Goal: Complete application form

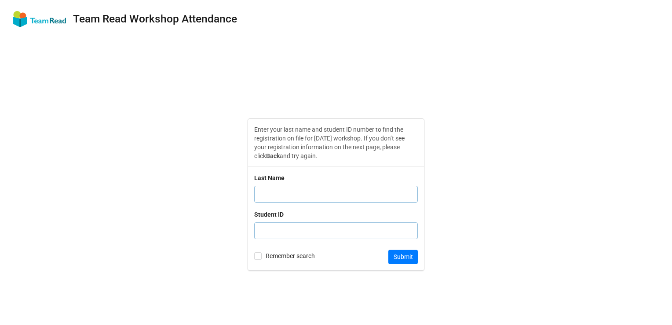
click at [303, 194] on input "text" at bounding box center [336, 194] width 164 height 17
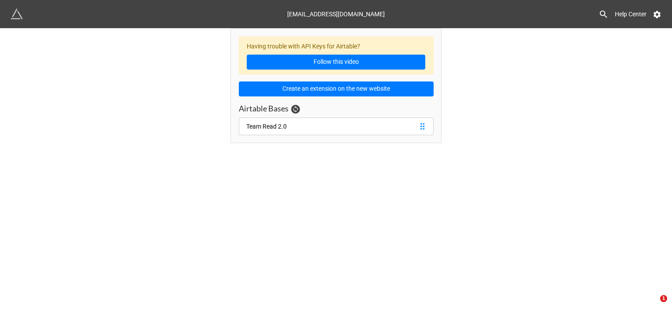
click at [363, 121] on link "Team Read 2.0" at bounding box center [336, 126] width 195 height 18
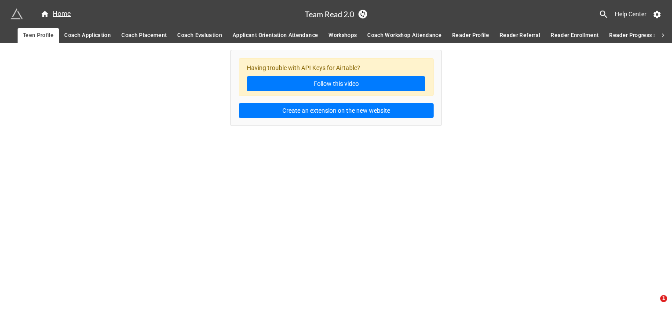
click at [400, 37] on span "Coach Workshop Attendance" at bounding box center [404, 35] width 74 height 9
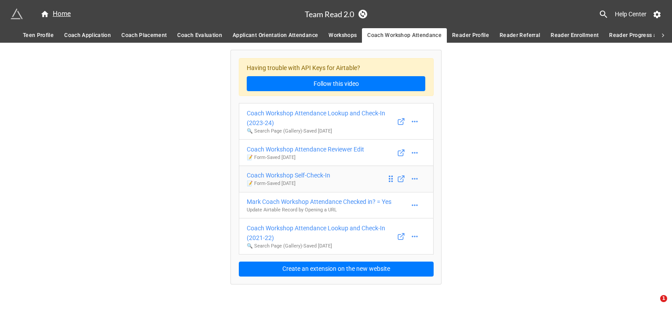
click at [316, 176] on div "Coach Workshop Self-Check-In" at bounding box center [289, 175] width 84 height 10
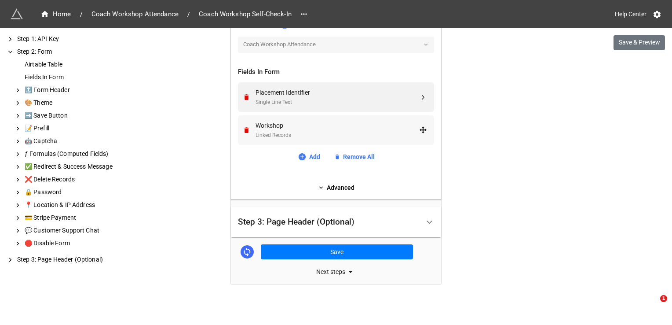
scroll to position [314, 0]
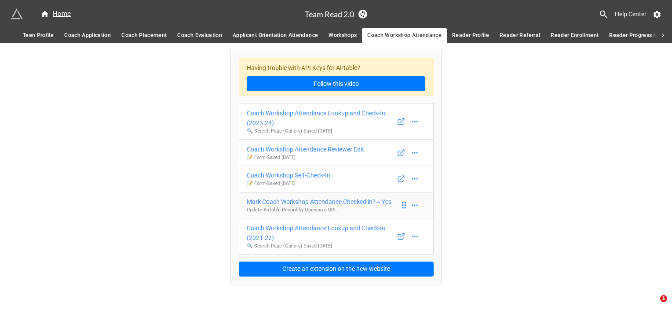
click at [352, 200] on div "Mark Coach Workshop Attendance Checked in? = Yes" at bounding box center [319, 202] width 145 height 10
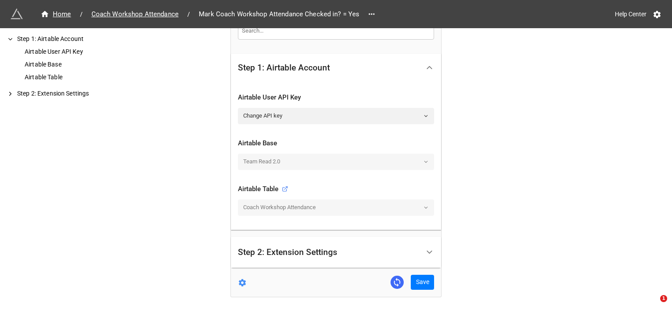
scroll to position [167, 0]
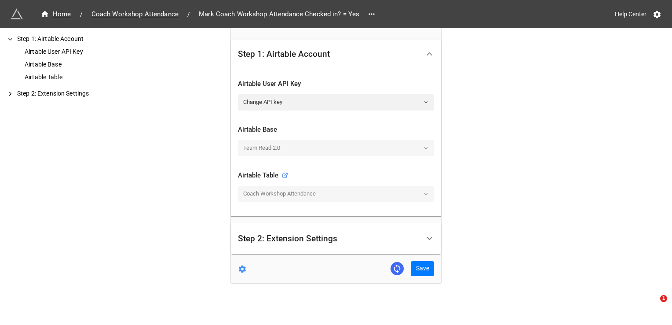
click at [357, 235] on div "Step 2: Extension Settings" at bounding box center [329, 238] width 182 height 21
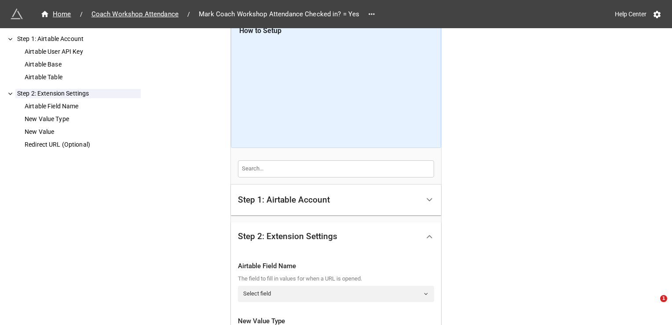
scroll to position [0, 0]
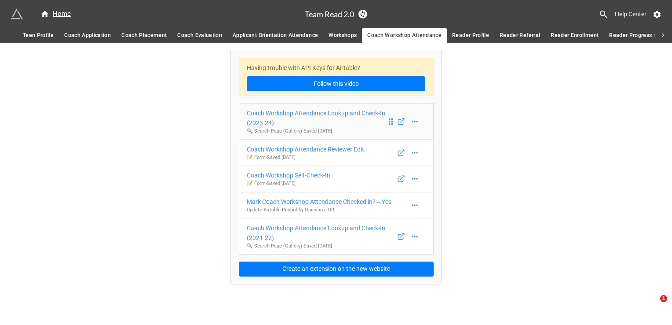
click at [332, 114] on div "Coach Workshop Attendance Lookup and Check-In (2023-24)" at bounding box center [317, 117] width 140 height 19
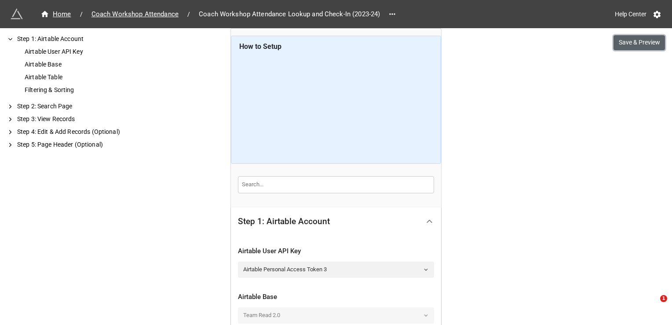
click at [621, 43] on button "Save & Preview" at bounding box center [638, 42] width 51 height 15
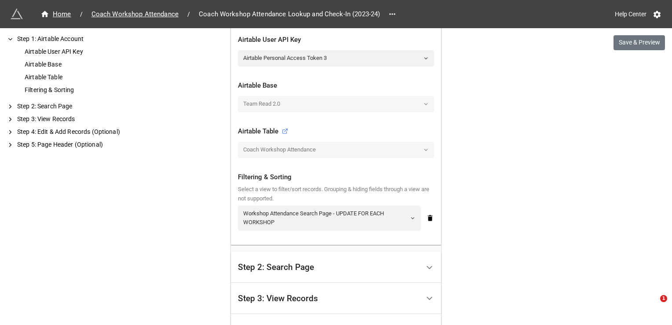
scroll to position [264, 0]
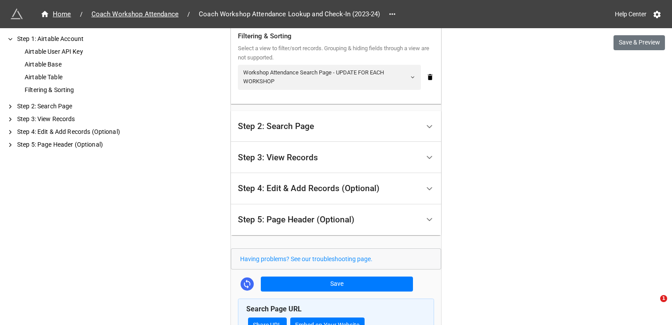
click at [378, 122] on div "Step 2: Search Page" at bounding box center [329, 126] width 182 height 21
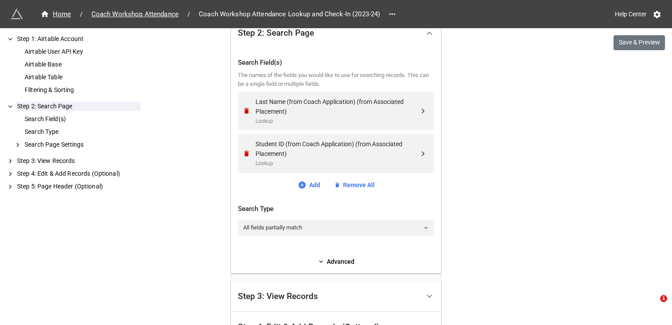
scroll to position [175, 0]
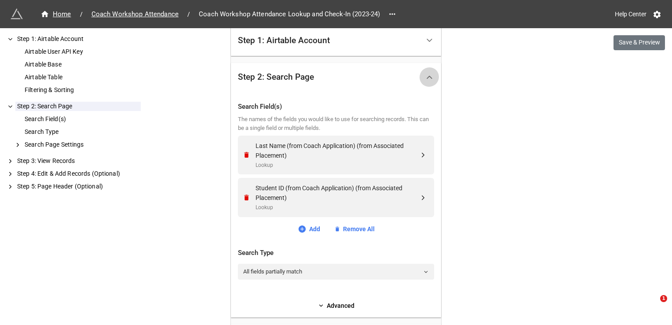
click at [427, 75] on icon at bounding box center [429, 77] width 9 height 9
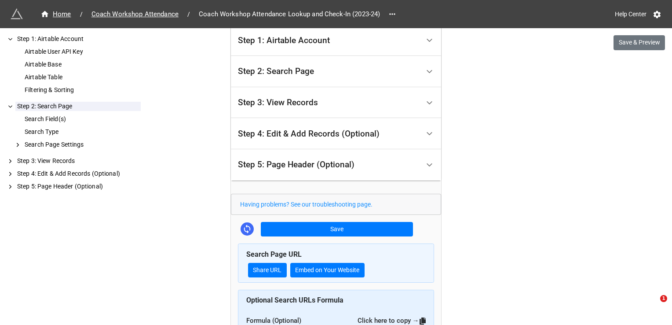
click at [406, 105] on div "Step 3: View Records" at bounding box center [329, 102] width 182 height 21
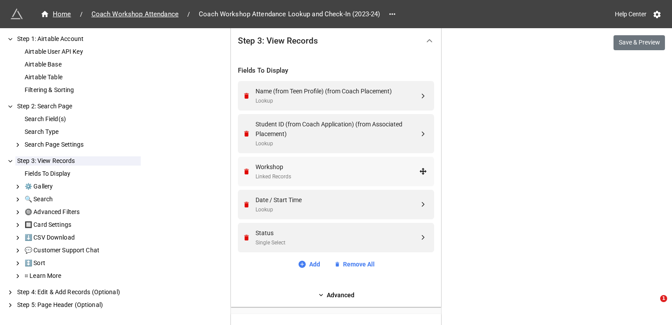
scroll to position [264, 0]
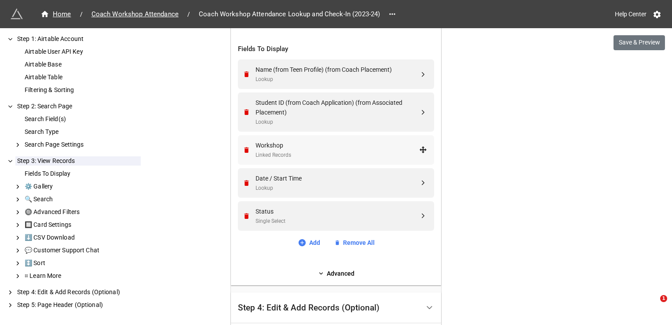
click at [349, 150] on div "Workshop Linked Records" at bounding box center [337, 149] width 164 height 19
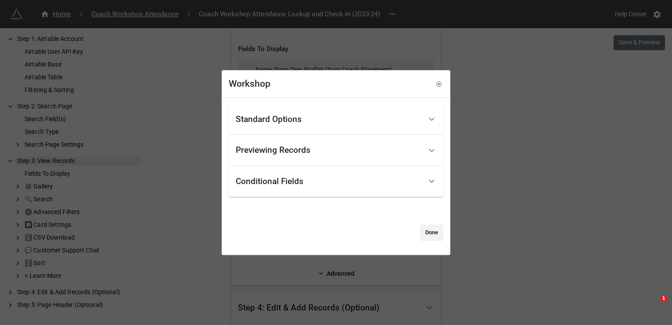
click at [359, 123] on div "Standard Options" at bounding box center [329, 119] width 186 height 21
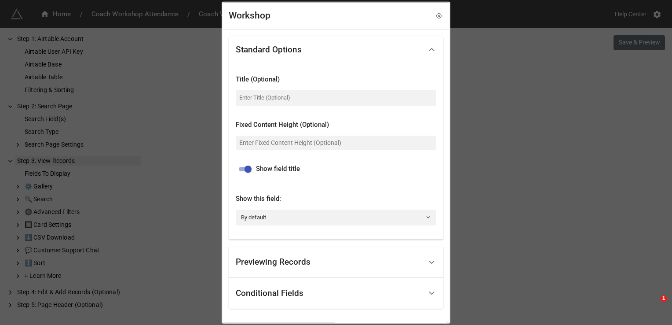
scroll to position [42, 0]
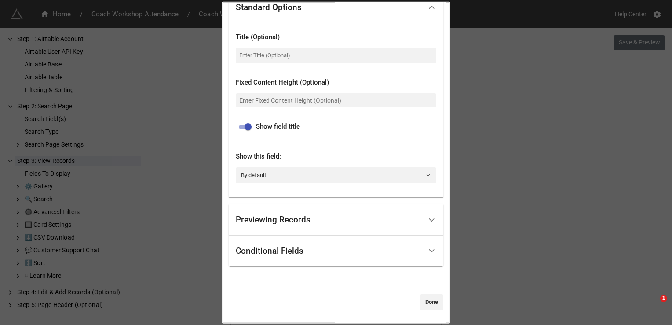
click at [347, 213] on div "Previewing Records" at bounding box center [329, 219] width 186 height 21
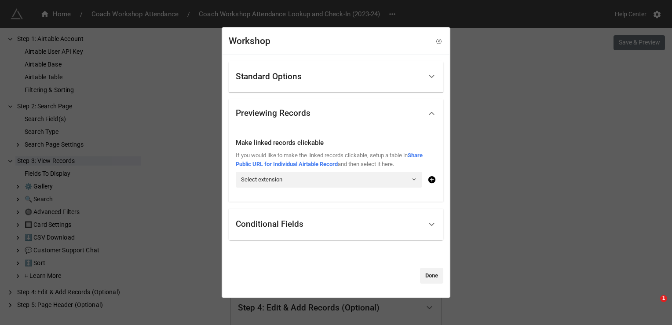
click at [343, 217] on div "Conditional Fields" at bounding box center [329, 224] width 186 height 21
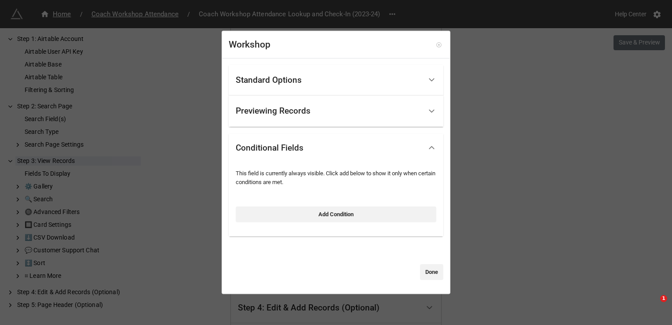
click at [436, 46] on icon at bounding box center [439, 45] width 6 height 6
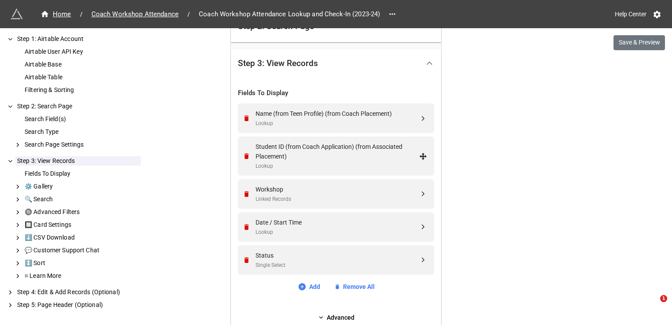
scroll to position [44, 0]
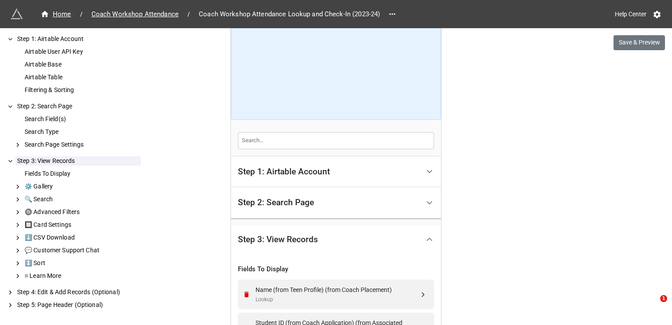
click at [339, 239] on div "Step 3: View Records" at bounding box center [329, 239] width 182 height 21
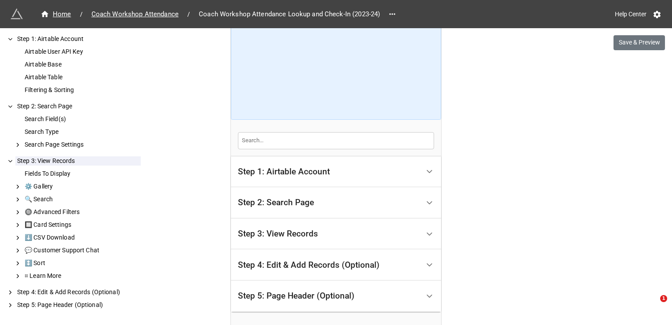
scroll to position [132, 0]
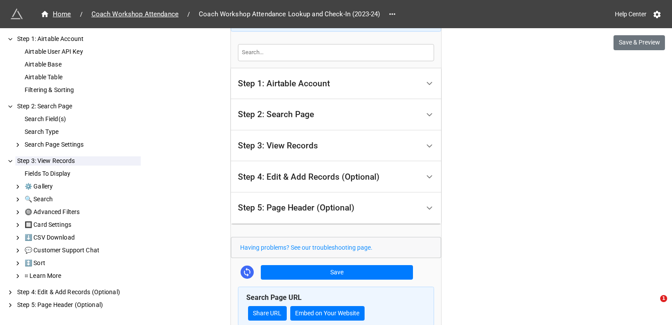
click at [355, 180] on div "Step 4: Edit & Add Records (Optional)" at bounding box center [309, 176] width 142 height 9
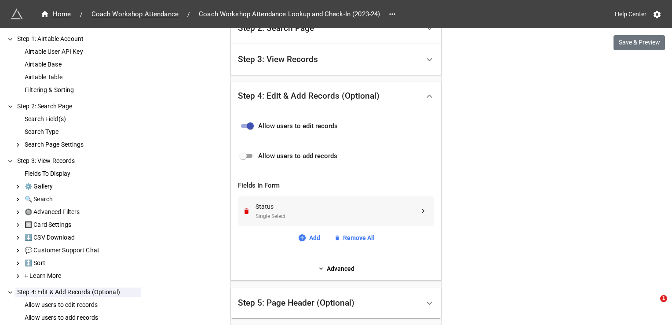
scroll to position [220, 0]
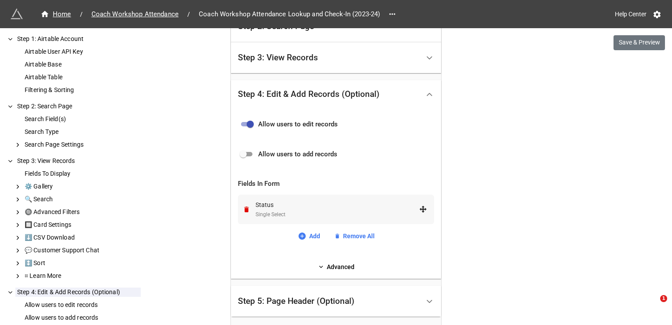
click at [331, 208] on div "Status" at bounding box center [337, 205] width 164 height 10
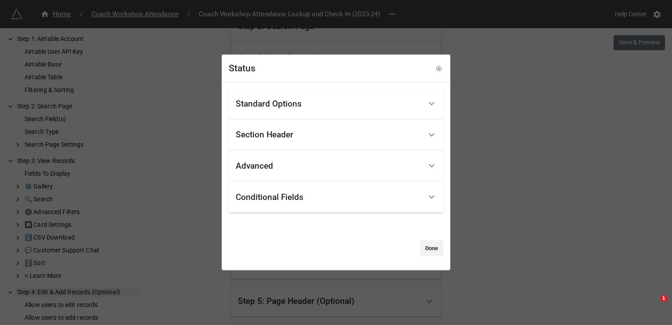
click at [332, 106] on div "Standard Options" at bounding box center [329, 103] width 186 height 21
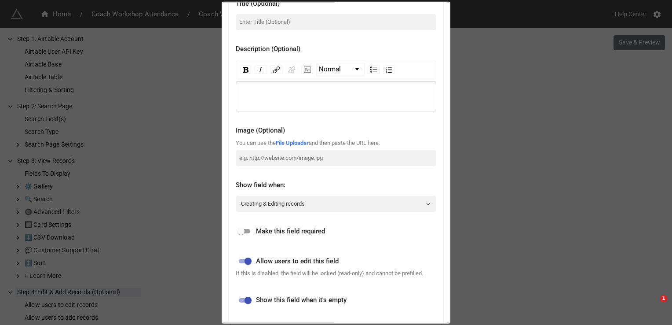
scroll to position [0, 0]
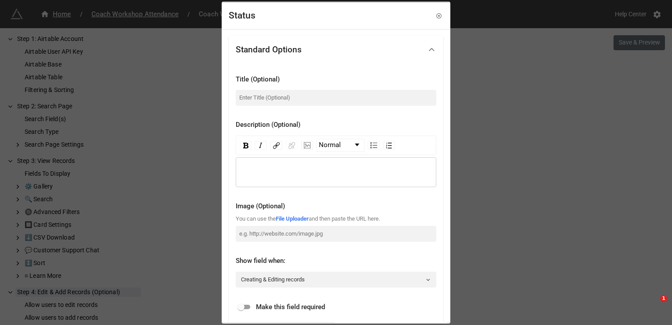
click at [496, 174] on div "Status Standard Options Title (Optional) Description (Optional) Normal Image (O…" at bounding box center [336, 162] width 672 height 325
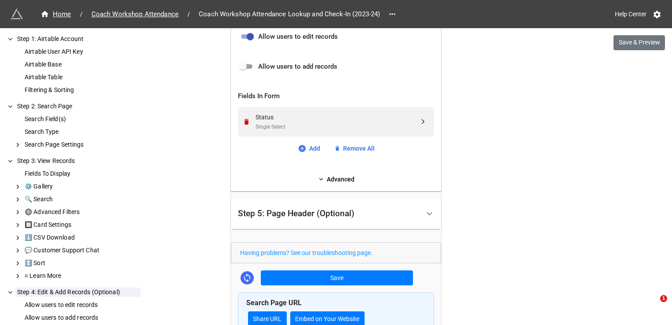
scroll to position [308, 0]
click at [338, 176] on link "Advanced" at bounding box center [336, 179] width 196 height 10
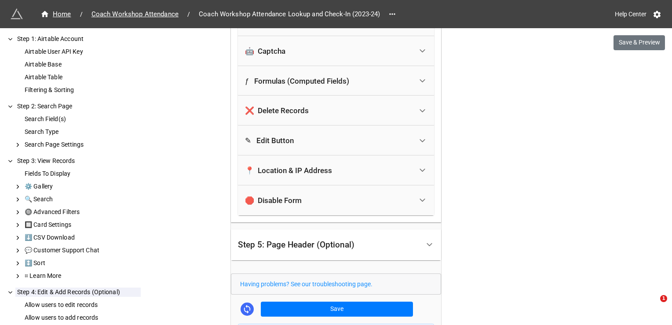
click at [377, 229] on div "Step 5: Page Header (Optional)" at bounding box center [336, 244] width 210 height 31
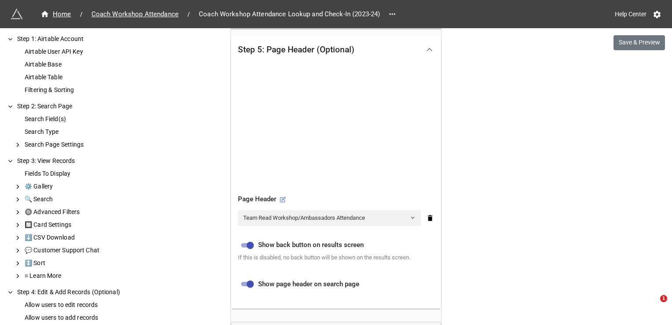
scroll to position [176, 0]
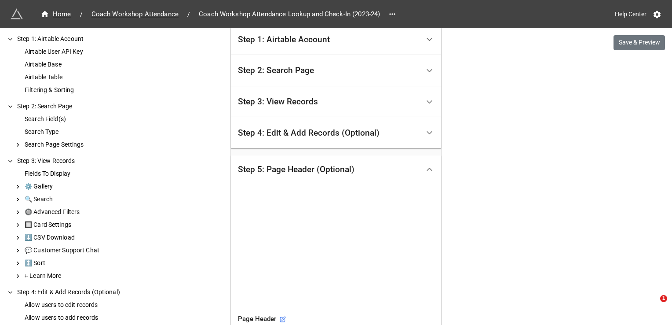
click at [396, 159] on div "Step 5: Page Header (Optional)" at bounding box center [329, 169] width 182 height 21
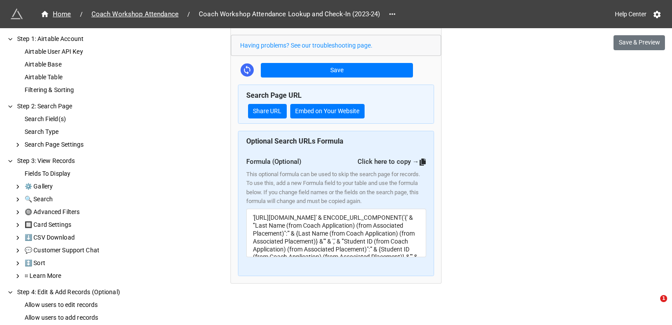
scroll to position [0, 0]
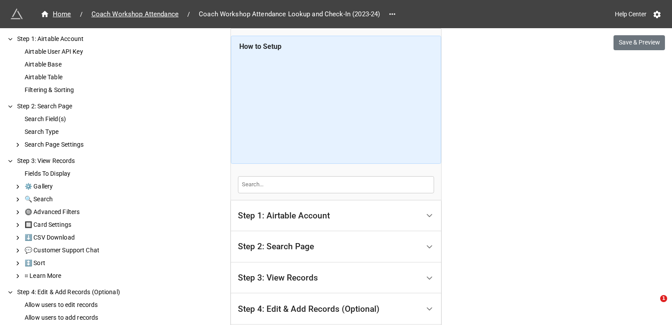
click at [346, 240] on div "Step 2: Search Page" at bounding box center [329, 246] width 182 height 21
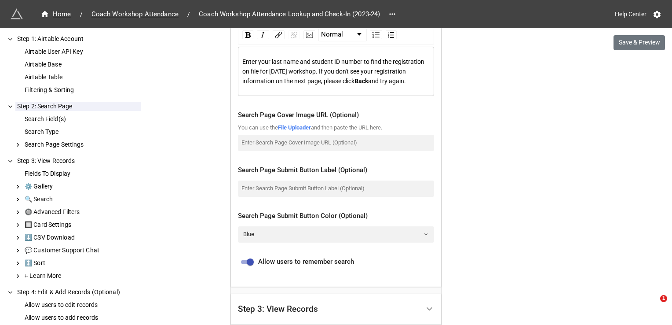
scroll to position [616, 0]
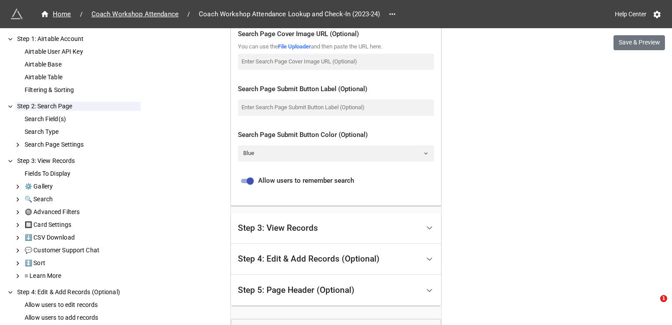
click at [331, 229] on div "Step 3: View Records" at bounding box center [329, 228] width 182 height 21
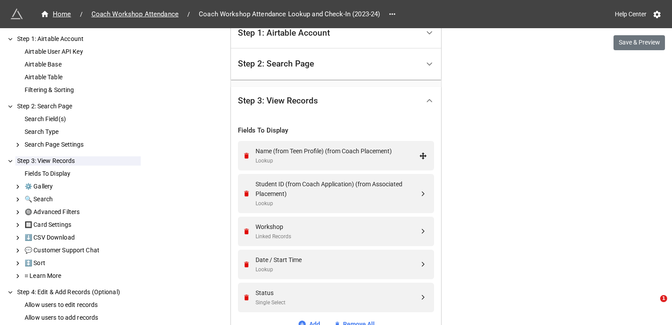
scroll to position [216, 0]
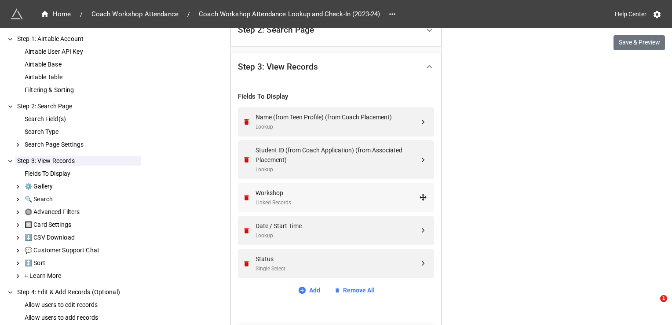
click at [318, 194] on div "Workshop" at bounding box center [337, 193] width 164 height 10
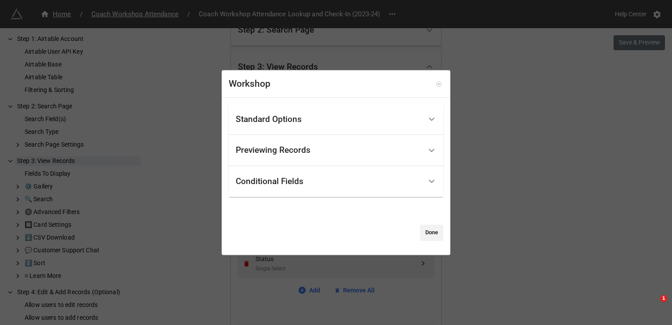
click at [436, 83] on icon at bounding box center [439, 84] width 6 height 6
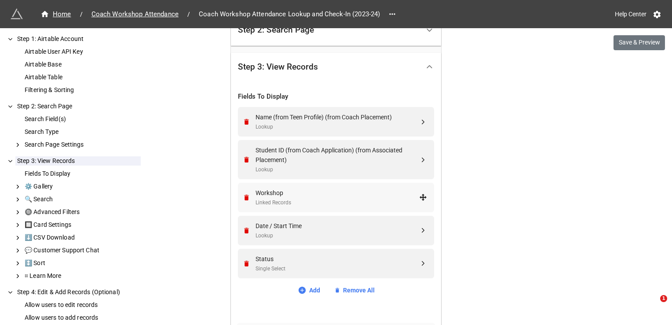
click at [318, 188] on div "Workshop" at bounding box center [337, 193] width 164 height 10
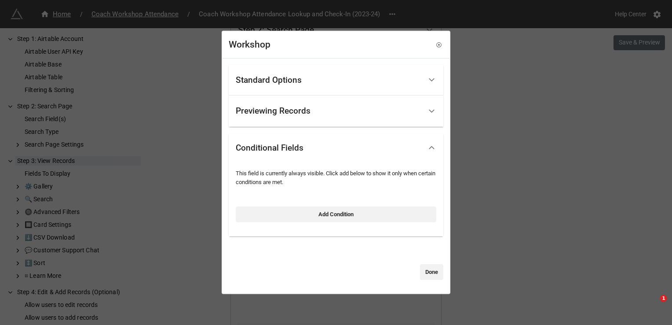
click at [329, 82] on div "Standard Options" at bounding box center [329, 79] width 186 height 21
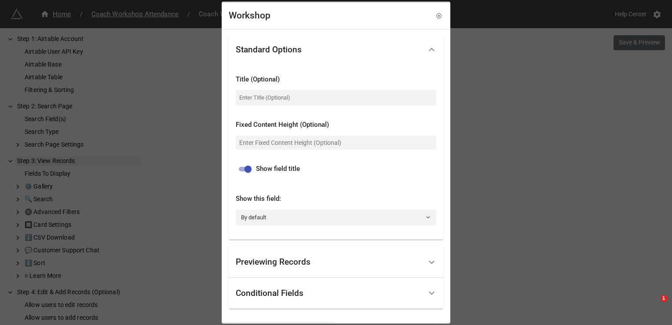
click at [371, 263] on div "Previewing Records" at bounding box center [329, 262] width 186 height 21
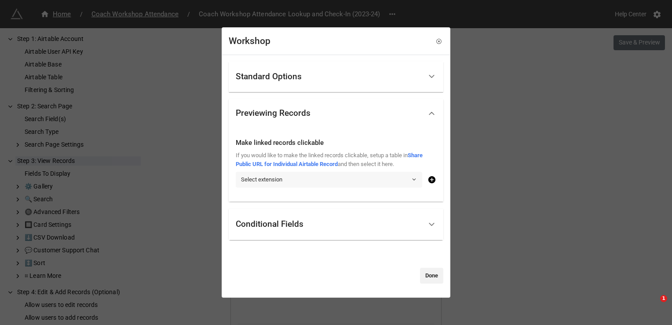
click at [344, 182] on link "Select extension" at bounding box center [329, 179] width 186 height 16
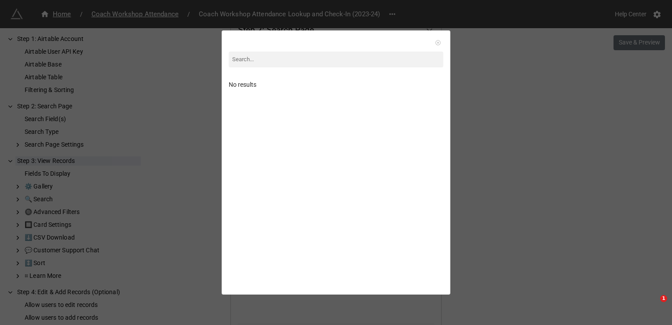
click at [435, 41] on icon at bounding box center [438, 43] width 6 height 6
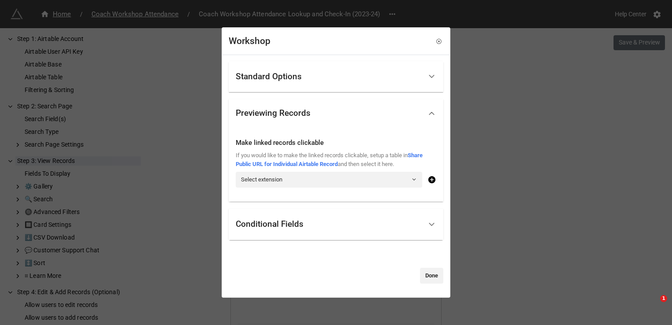
click at [497, 163] on div "Workshop Standard Options Title (Optional) Fixed Content Height (Optional) Show…" at bounding box center [336, 162] width 672 height 325
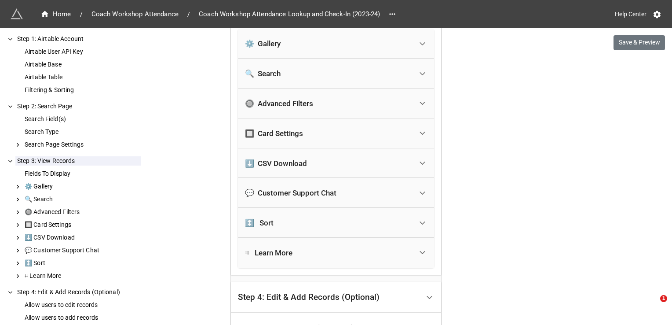
scroll to position [304, 0]
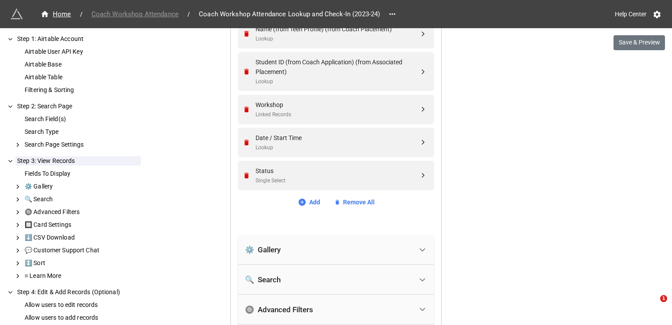
click at [143, 17] on span "Coach Workshop Attendance" at bounding box center [135, 14] width 98 height 10
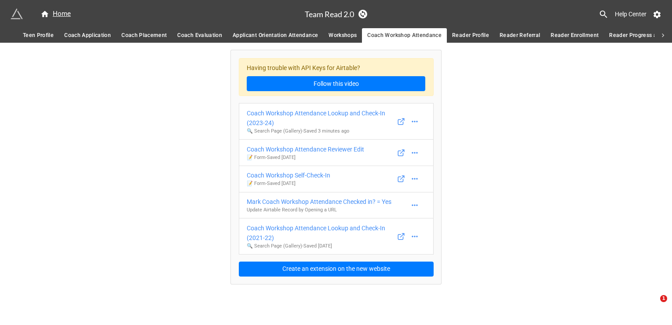
click at [664, 37] on icon at bounding box center [663, 36] width 8 height 8
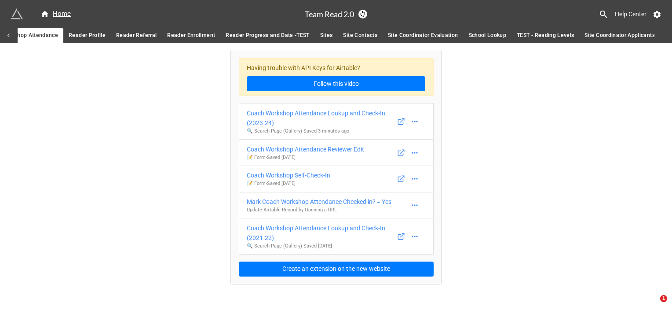
click at [38, 36] on span "Coach Workshop Attendance" at bounding box center [21, 35] width 74 height 9
click at [9, 37] on icon at bounding box center [9, 36] width 8 height 8
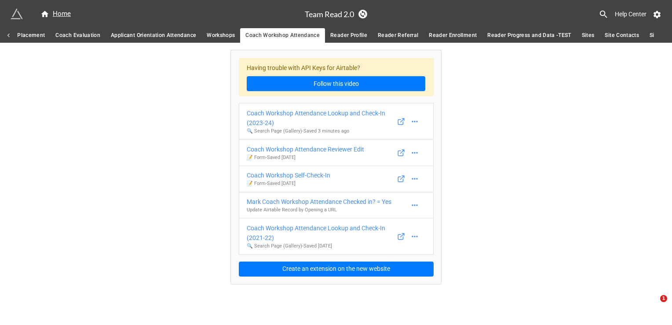
scroll to position [0, 0]
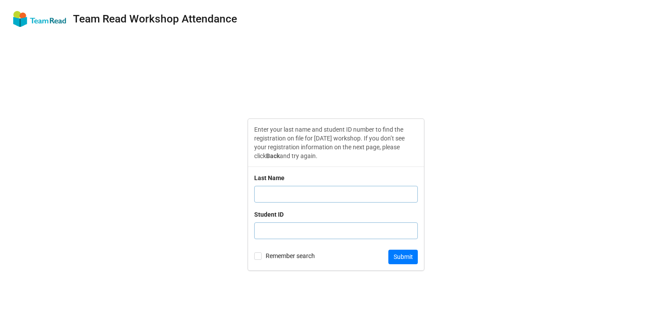
click at [302, 193] on input "text" at bounding box center [336, 194] width 164 height 17
paste input "9999911"
type input "9999911"
click at [272, 193] on input "text" at bounding box center [336, 194] width 164 height 17
type input "E"
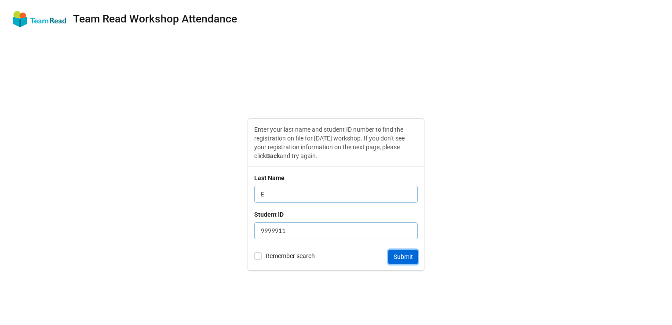
click at [408, 255] on button "Submit" at bounding box center [402, 256] width 29 height 15
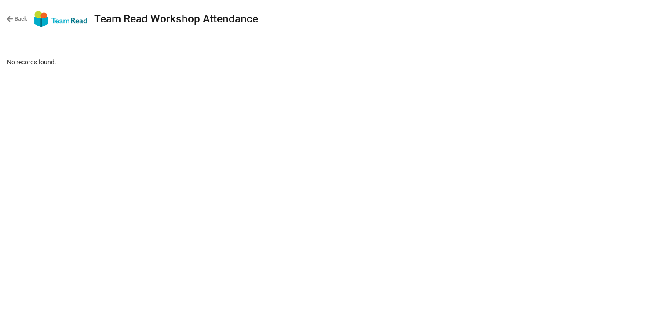
click at [14, 16] on link "Back" at bounding box center [16, 19] width 21 height 9
